Goal: Feedback & Contribution: Leave review/rating

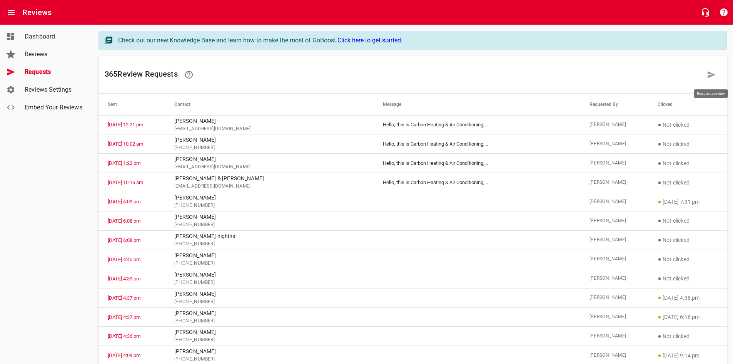
click at [706, 73] on link at bounding box center [711, 74] width 18 height 18
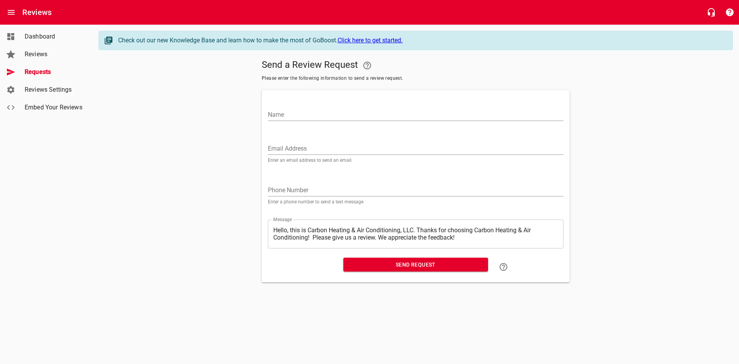
click at [356, 116] on input "Name" at bounding box center [415, 114] width 295 height 12
type input "[PERSON_NAME]"
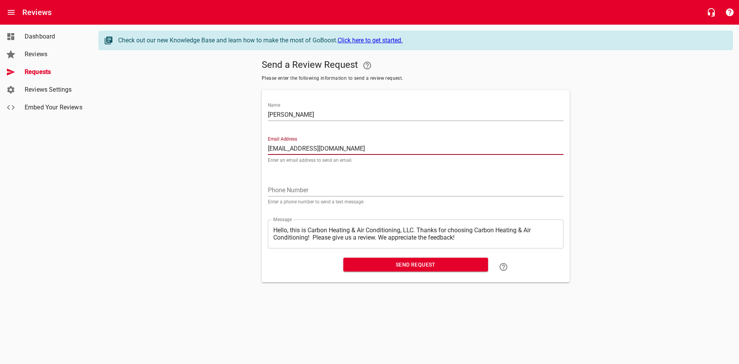
click at [314, 148] on input "[EMAIL_ADDRESS][DOMAIN_NAME]" at bounding box center [415, 148] width 295 height 12
type input "[EMAIL_ADDRESS][DOMAIN_NAME]"
click at [392, 263] on span "Send Request" at bounding box center [415, 265] width 132 height 10
